Goal: Information Seeking & Learning: Learn about a topic

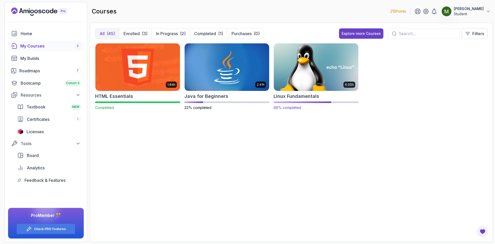
click at [303, 79] on img at bounding box center [316, 67] width 89 height 50
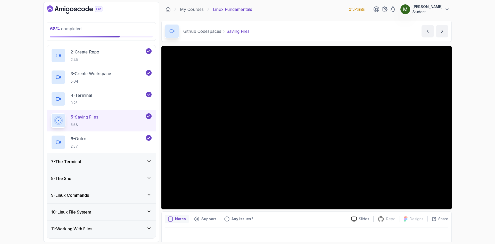
scroll to position [188, 0]
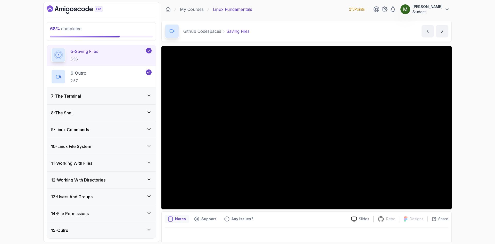
click at [83, 149] on h3 "10 - Linux File System" at bounding box center [71, 146] width 40 height 6
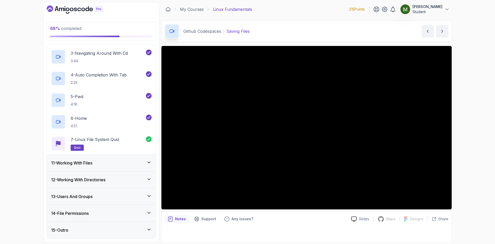
click at [106, 161] on div "11 - Working With Files" at bounding box center [101, 163] width 101 height 6
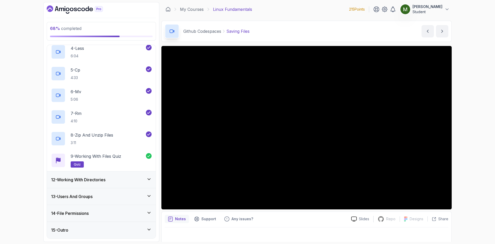
click at [112, 178] on div "12 - Working With Directories" at bounding box center [101, 180] width 101 height 6
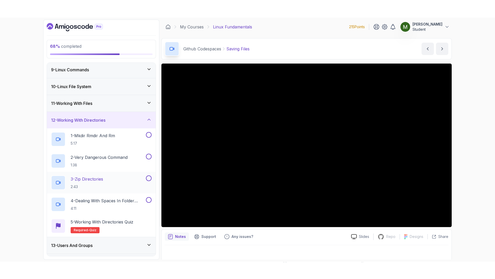
scroll to position [167, 0]
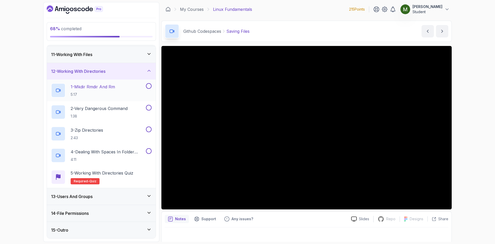
click at [102, 91] on h2 "1 - Mkdir Rmdir And Rm 5:17" at bounding box center [93, 90] width 44 height 13
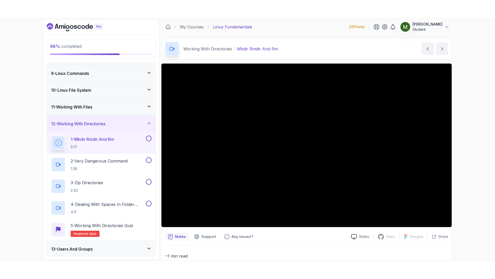
scroll to position [167, 0]
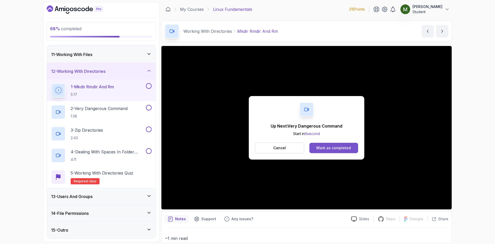
click at [323, 146] on div "Mark as completed" at bounding box center [334, 147] width 35 height 5
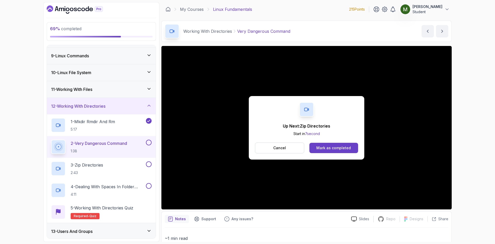
scroll to position [167, 0]
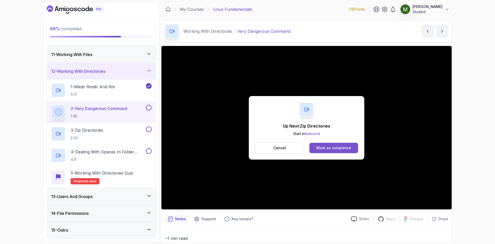
click at [330, 151] on button "Mark as completed" at bounding box center [334, 148] width 49 height 10
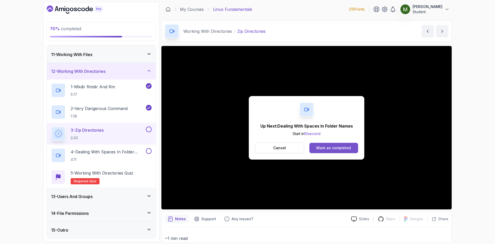
click at [330, 145] on div "Mark as completed" at bounding box center [334, 147] width 35 height 5
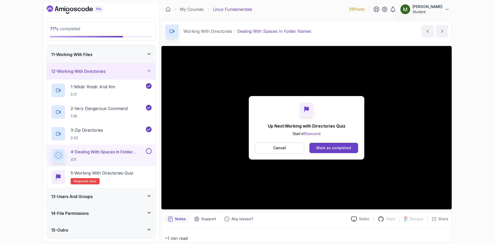
click at [329, 147] on div "Mark as completed" at bounding box center [334, 147] width 35 height 5
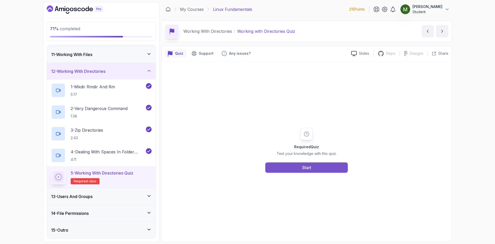
click at [288, 167] on button "Start" at bounding box center [307, 167] width 83 height 10
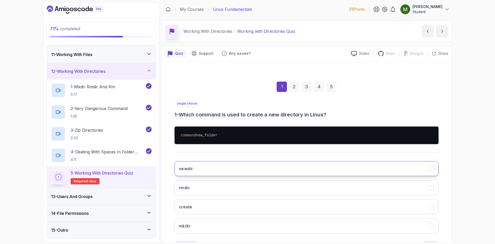
scroll to position [25, 0]
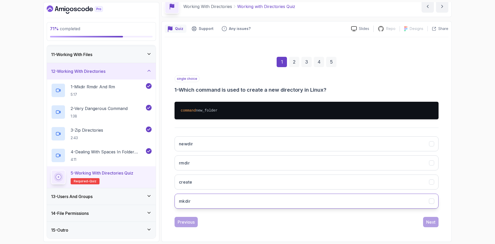
click at [201, 202] on button "mkdir" at bounding box center [307, 201] width 264 height 15
click at [433, 223] on div "Next" at bounding box center [431, 222] width 9 height 6
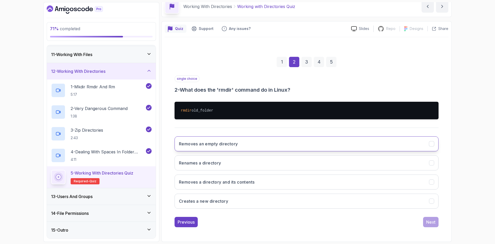
click at [248, 144] on button "Removes an empty directory" at bounding box center [307, 143] width 264 height 15
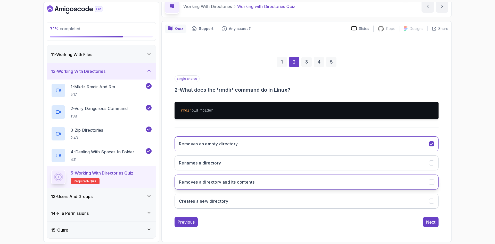
click at [275, 184] on button "Removes a directory and its contents" at bounding box center [307, 181] width 264 height 15
click at [431, 222] on div "Next" at bounding box center [431, 222] width 9 height 6
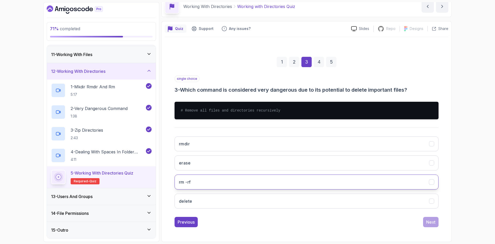
click at [205, 186] on button "rm -rf" at bounding box center [307, 181] width 264 height 15
click at [428, 221] on div "Next" at bounding box center [431, 222] width 9 height 6
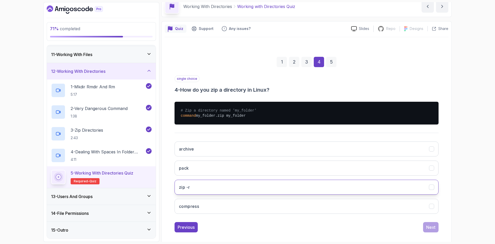
click at [196, 190] on button "zip -r" at bounding box center [307, 187] width 264 height 15
click at [427, 226] on div "Next" at bounding box center [431, 227] width 9 height 6
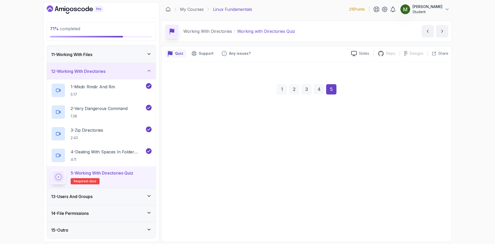
scroll to position [0, 0]
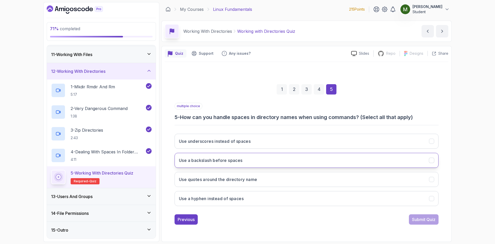
click at [225, 165] on button "Use a backslash before spaces" at bounding box center [307, 160] width 264 height 15
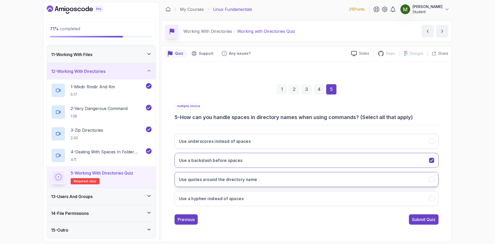
click at [287, 181] on button "Use quotes around the directory name" at bounding box center [307, 179] width 264 height 15
click at [410, 218] on button "Submit Quiz" at bounding box center [424, 219] width 30 height 10
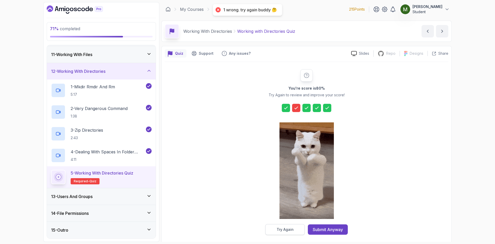
click at [291, 227] on div "Try Again" at bounding box center [285, 229] width 17 height 5
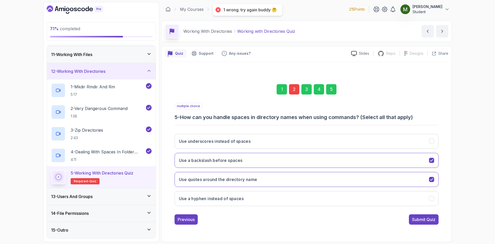
click at [294, 91] on div "2" at bounding box center [294, 89] width 10 height 10
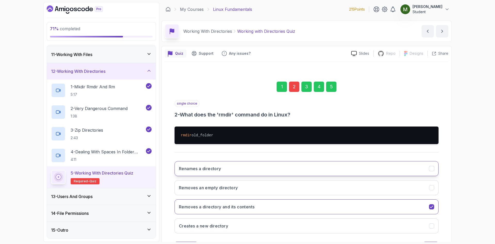
click at [276, 163] on button "Renames a directory" at bounding box center [307, 168] width 264 height 15
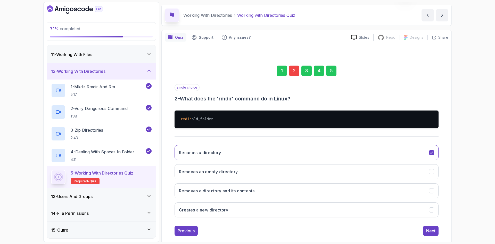
scroll to position [25, 0]
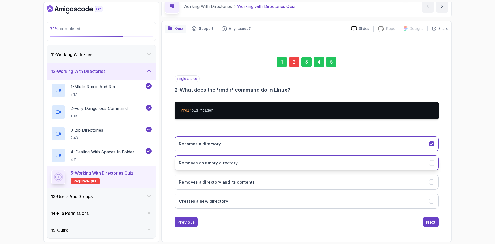
click at [239, 161] on button "Removes an empty directory" at bounding box center [307, 162] width 264 height 15
click at [434, 219] on div "Next" at bounding box center [431, 222] width 9 height 6
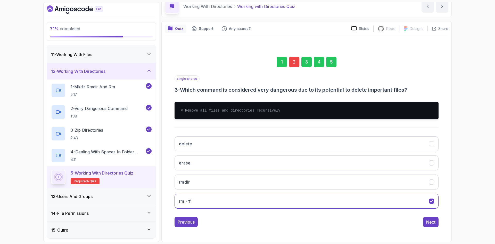
click at [325, 62] on div "1 2 3 4 5" at bounding box center [307, 62] width 264 height 27
click at [331, 64] on div "5" at bounding box center [331, 62] width 10 height 10
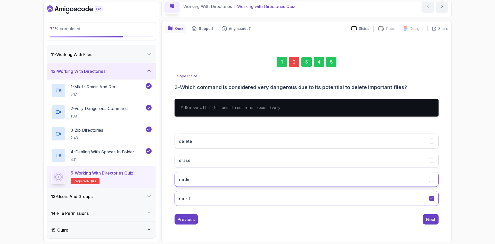
scroll to position [0, 0]
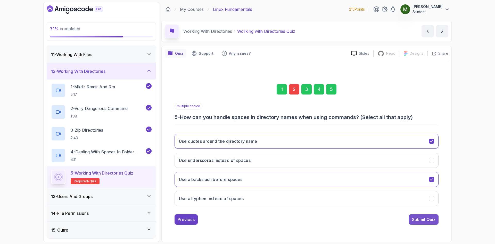
click at [432, 214] on div "multiple choice 5 - How can you handle spaces in directory names when using com…" at bounding box center [307, 164] width 264 height 122
click at [430, 220] on div "Submit Quiz" at bounding box center [423, 219] width 23 height 6
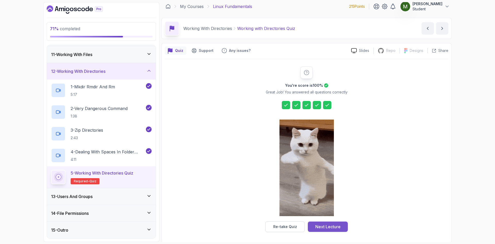
scroll to position [4, 0]
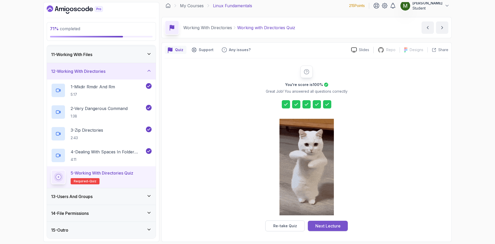
click at [327, 225] on div "Next Lecture" at bounding box center [328, 226] width 25 height 6
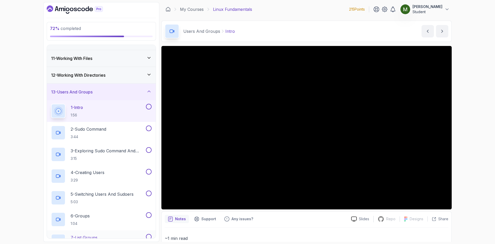
scroll to position [146, 0]
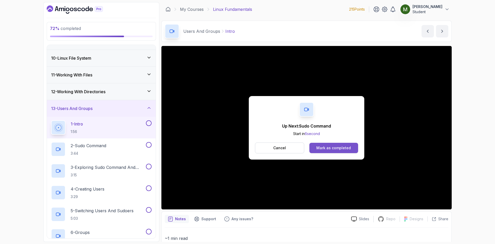
click at [341, 147] on div "Mark as completed" at bounding box center [334, 147] width 35 height 5
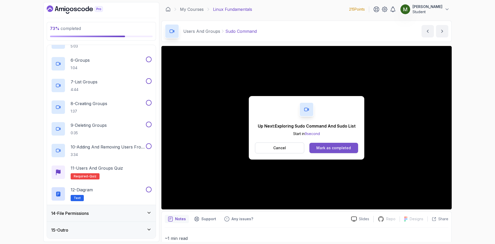
click at [326, 144] on button "Mark as completed" at bounding box center [334, 148] width 49 height 10
click at [327, 148] on div "Mark as completed" at bounding box center [334, 147] width 35 height 5
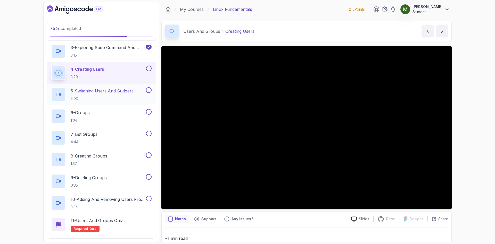
scroll to position [318, 0]
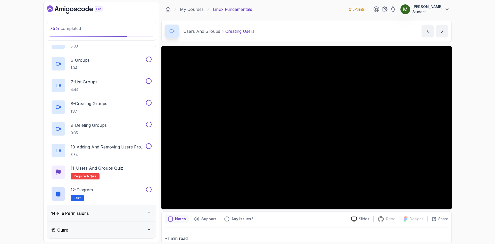
click at [109, 218] on div "14 - File Permissions" at bounding box center [101, 213] width 109 height 17
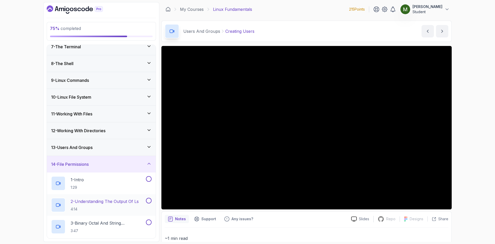
scroll to position [82, 0]
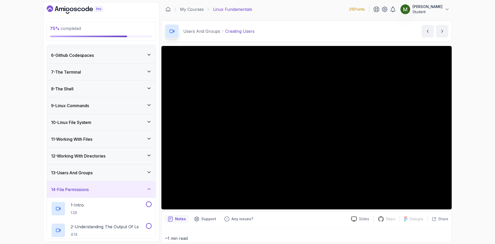
click at [130, 176] on div "13 - Users And Groups" at bounding box center [101, 172] width 109 height 17
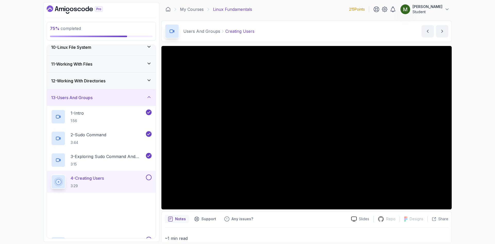
scroll to position [211, 0]
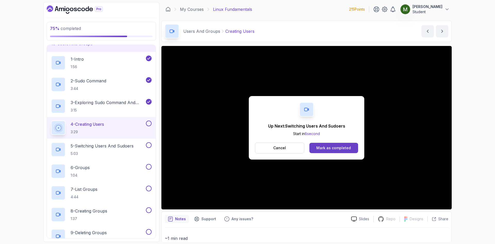
click at [244, 73] on div "Up Next: Switching Users And Sudoers Start in 8 second Cancel Mark as completed" at bounding box center [307, 127] width 291 height 163
click at [321, 146] on div "Mark as completed" at bounding box center [334, 147] width 35 height 5
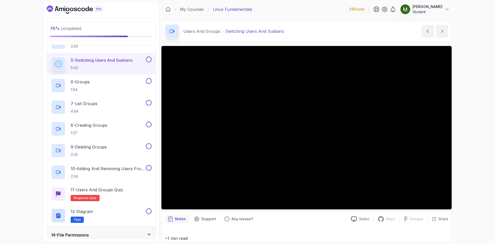
scroll to position [318, 0]
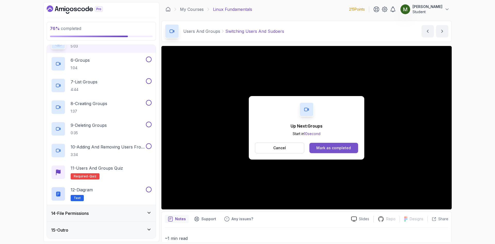
click at [342, 144] on button "Mark as completed" at bounding box center [334, 148] width 49 height 10
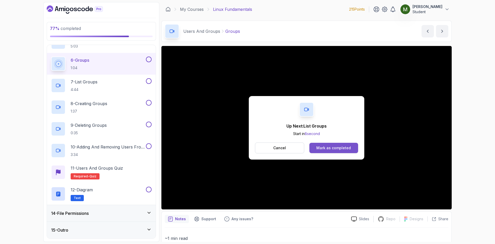
click at [326, 149] on div "Mark as completed" at bounding box center [334, 147] width 35 height 5
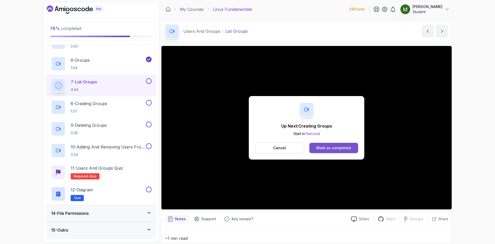
click at [335, 147] on div "Mark as completed" at bounding box center [334, 147] width 35 height 5
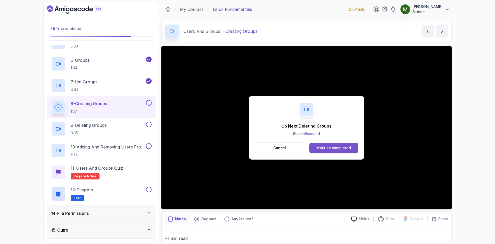
click at [332, 148] on div "Mark as completed" at bounding box center [334, 147] width 35 height 5
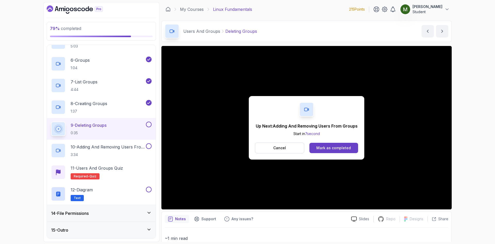
click at [344, 155] on div "Up Next: Adding And Removing Users From Groups Start in 7 second Cancel Mark as…" at bounding box center [307, 127] width 116 height 63
click at [341, 149] on div "Mark as completed" at bounding box center [334, 147] width 35 height 5
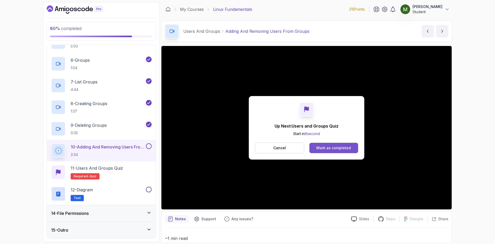
click at [339, 147] on div "Mark as completed" at bounding box center [334, 147] width 35 height 5
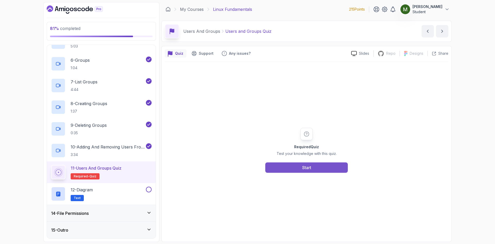
click at [323, 169] on button "Start" at bounding box center [307, 167] width 83 height 10
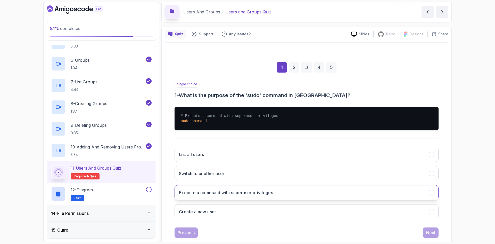
scroll to position [30, 0]
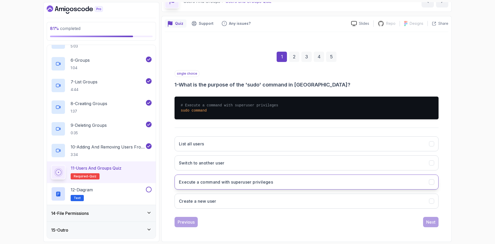
click at [240, 182] on h3 "Execute a command with superuser privileges" at bounding box center [226, 182] width 94 height 6
click at [427, 221] on div "Next" at bounding box center [431, 222] width 9 height 6
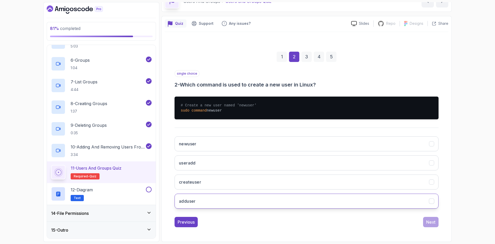
click at [219, 204] on button "adduser" at bounding box center [307, 201] width 264 height 15
click at [430, 219] on div "Next" at bounding box center [431, 222] width 9 height 6
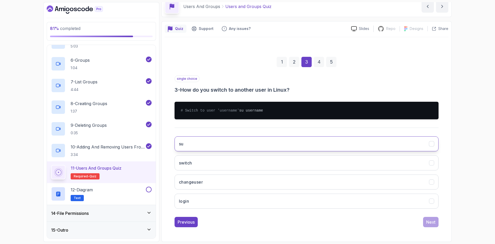
click at [206, 144] on button "su" at bounding box center [307, 143] width 264 height 15
click at [432, 221] on div "Next" at bounding box center [431, 222] width 9 height 6
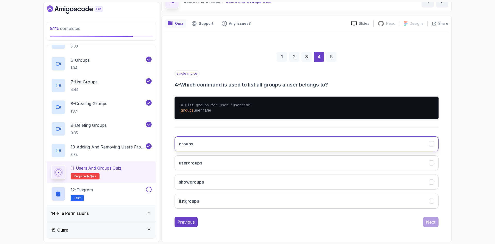
click at [217, 146] on button "groups" at bounding box center [307, 143] width 264 height 15
click at [428, 223] on div "Next" at bounding box center [431, 222] width 9 height 6
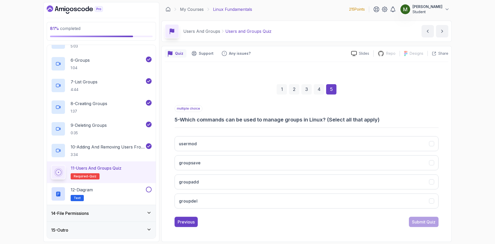
scroll to position [0, 0]
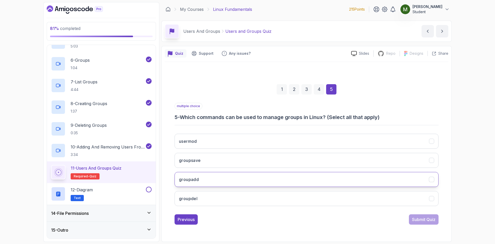
click at [255, 179] on button "groupadd" at bounding box center [307, 179] width 264 height 15
click at [422, 219] on div "Submit Quiz" at bounding box center [423, 219] width 23 height 6
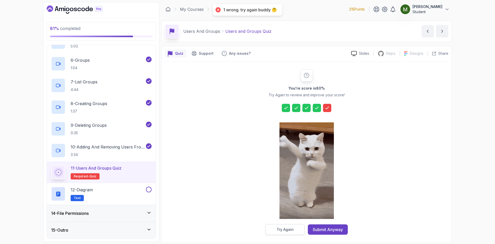
click at [295, 227] on button "Try Again" at bounding box center [285, 229] width 39 height 11
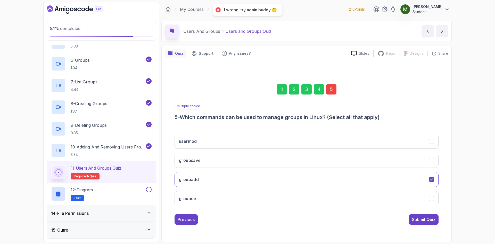
click at [334, 89] on div "5" at bounding box center [331, 89] width 10 height 10
click at [286, 178] on button "groupadd" at bounding box center [307, 179] width 264 height 15
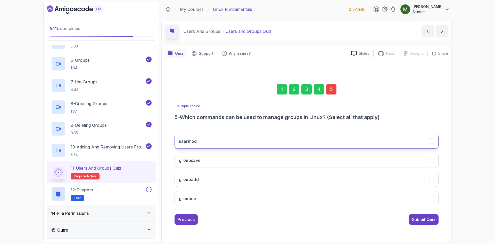
click at [288, 141] on button "usermod" at bounding box center [307, 141] width 264 height 15
click at [283, 198] on button "groupdel" at bounding box center [307, 198] width 264 height 15
click at [366, 137] on button "usermod" at bounding box center [307, 141] width 264 height 15
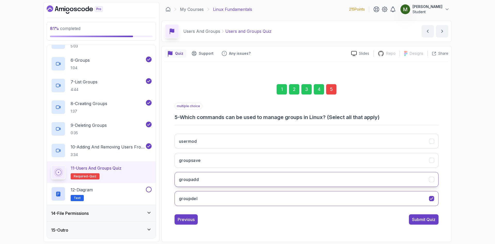
click at [318, 178] on button "groupadd" at bounding box center [307, 179] width 264 height 15
click at [427, 214] on button "Submit Quiz" at bounding box center [424, 219] width 30 height 10
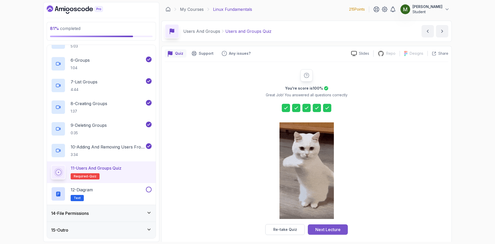
click at [325, 230] on div "Next Lecture" at bounding box center [328, 229] width 25 height 6
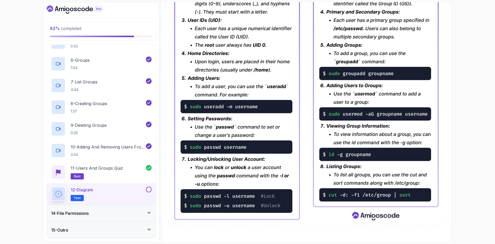
scroll to position [213, 0]
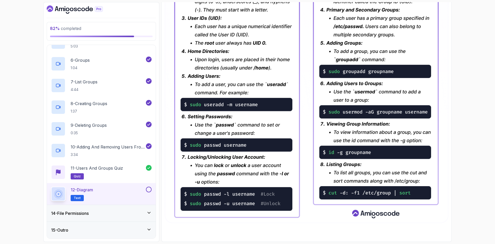
click at [235, 158] on img at bounding box center [307, 47] width 284 height 352
click at [360, 179] on img at bounding box center [307, 47] width 284 height 352
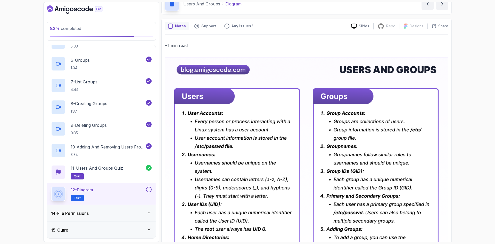
scroll to position [0, 0]
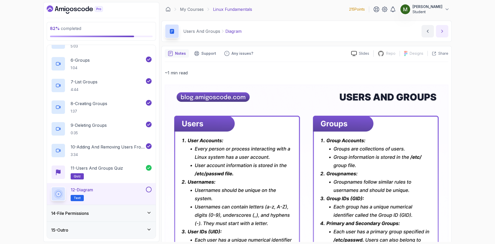
click at [443, 34] on icon "next content" at bounding box center [442, 31] width 5 height 5
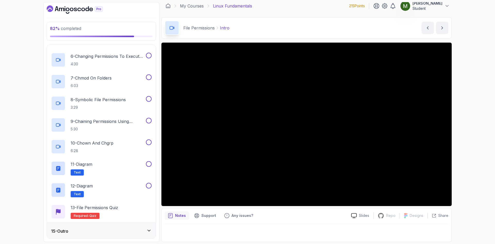
scroll to position [340, 0]
click at [76, 169] on p "Text" at bounding box center [77, 171] width 13 height 6
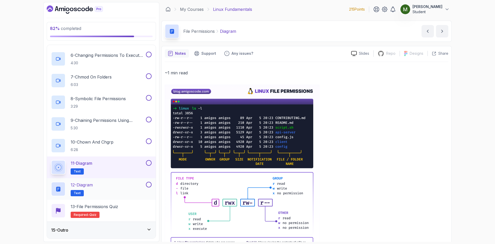
click at [102, 188] on div "12 - Diagram Text" at bounding box center [98, 189] width 94 height 14
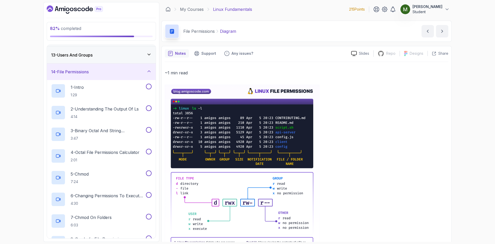
scroll to position [125, 0]
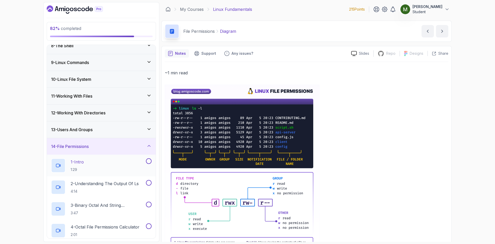
click at [103, 164] on div "1 - Intro 1:29" at bounding box center [98, 165] width 94 height 14
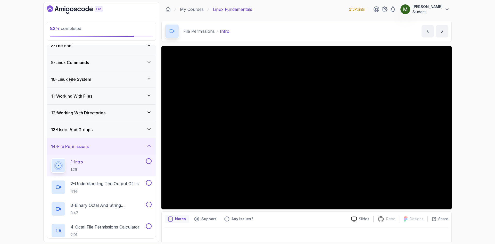
drag, startPoint x: 108, startPoint y: 139, endPoint x: 109, endPoint y: 135, distance: 4.3
click at [109, 133] on div "1 - Intro 2 - Getting Started 3 - Mac Installation 4 - Windows Installation 5 -…" at bounding box center [101, 141] width 109 height 193
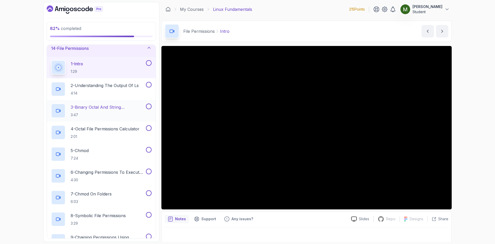
scroll to position [211, 0]
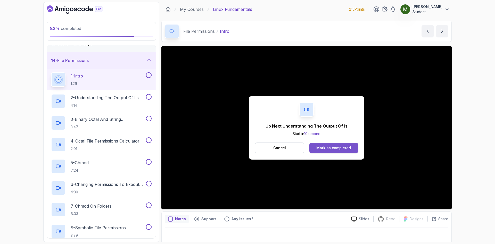
click at [329, 146] on div "Mark as completed" at bounding box center [334, 147] width 35 height 5
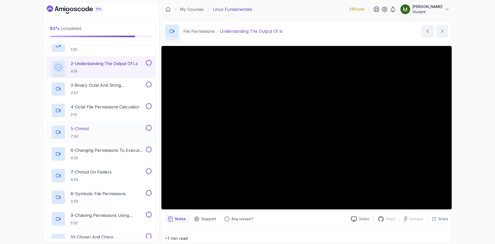
scroll to position [340, 0]
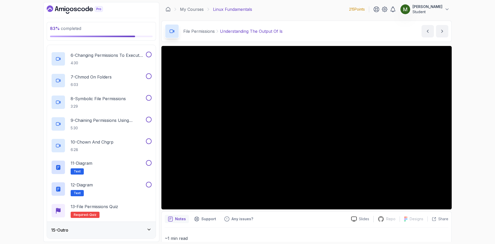
click at [119, 224] on div "15 - Outro" at bounding box center [101, 230] width 109 height 17
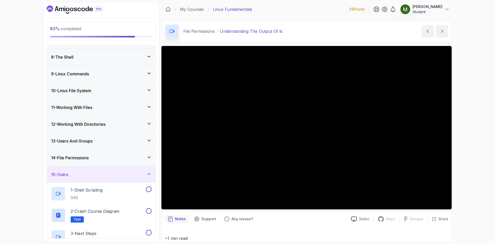
scroll to position [167, 0]
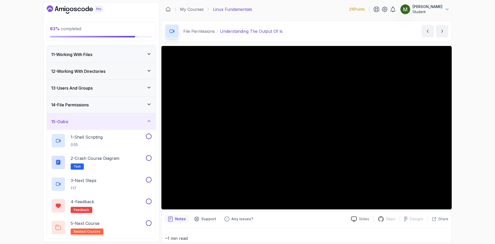
click at [101, 103] on div "14 - File Permissions" at bounding box center [101, 105] width 101 height 6
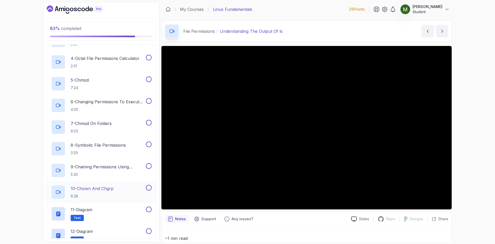
scroll to position [254, 0]
